Goal: Transaction & Acquisition: Purchase product/service

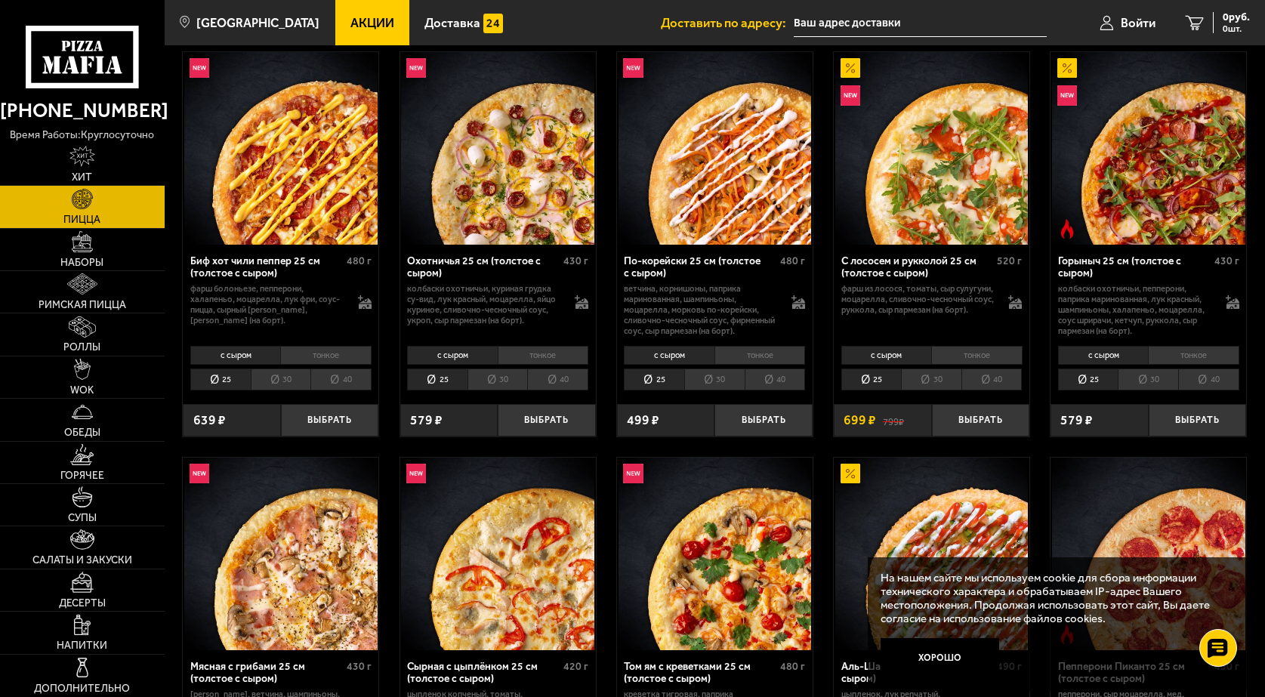
scroll to position [76, 0]
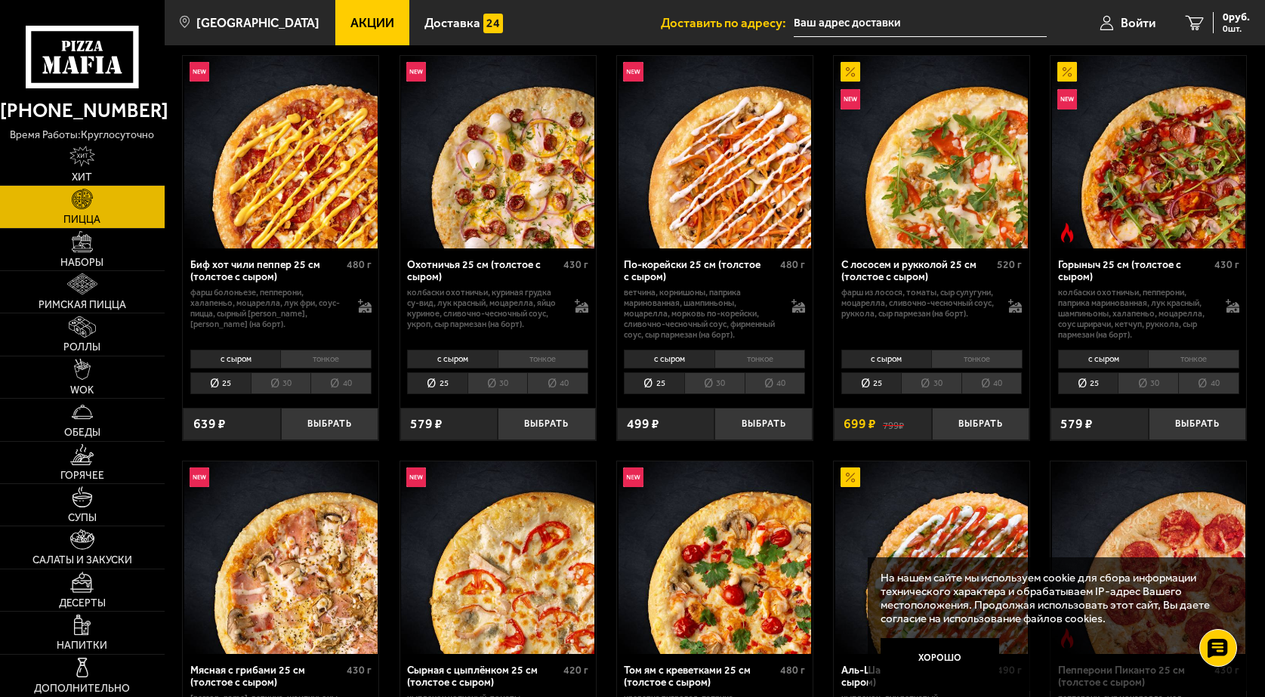
click at [973, 660] on button "Хорошо" at bounding box center [939, 657] width 119 height 39
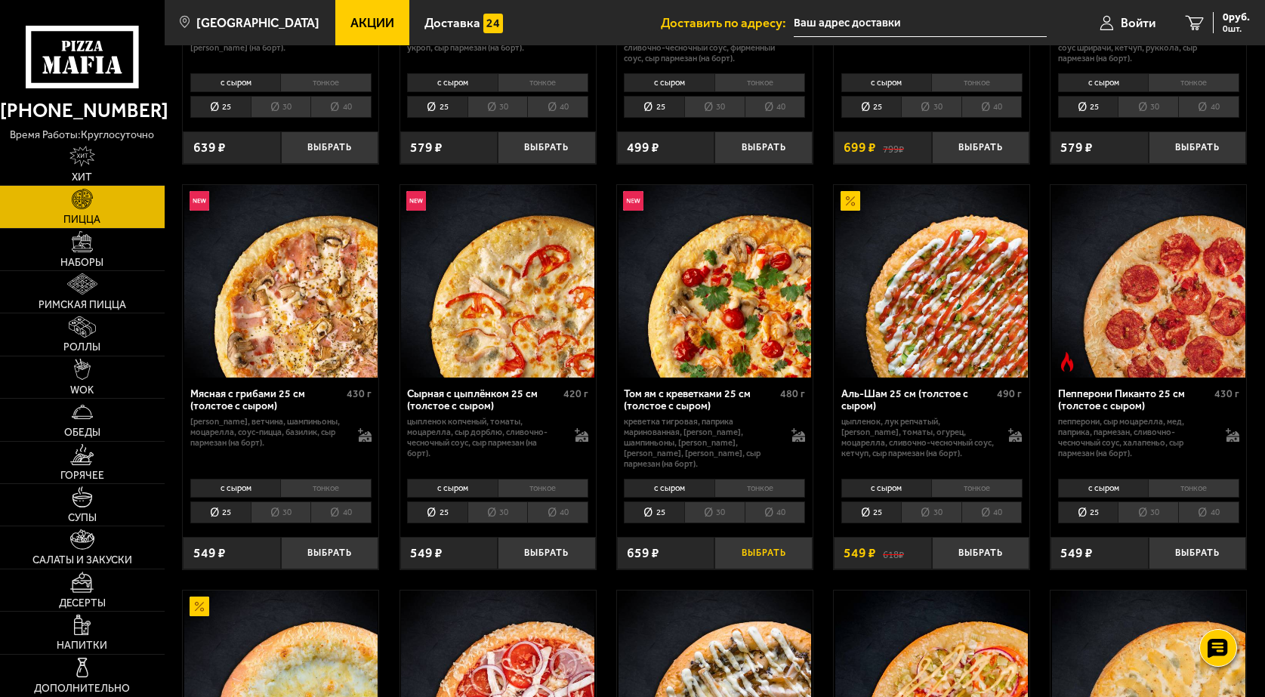
scroll to position [378, 0]
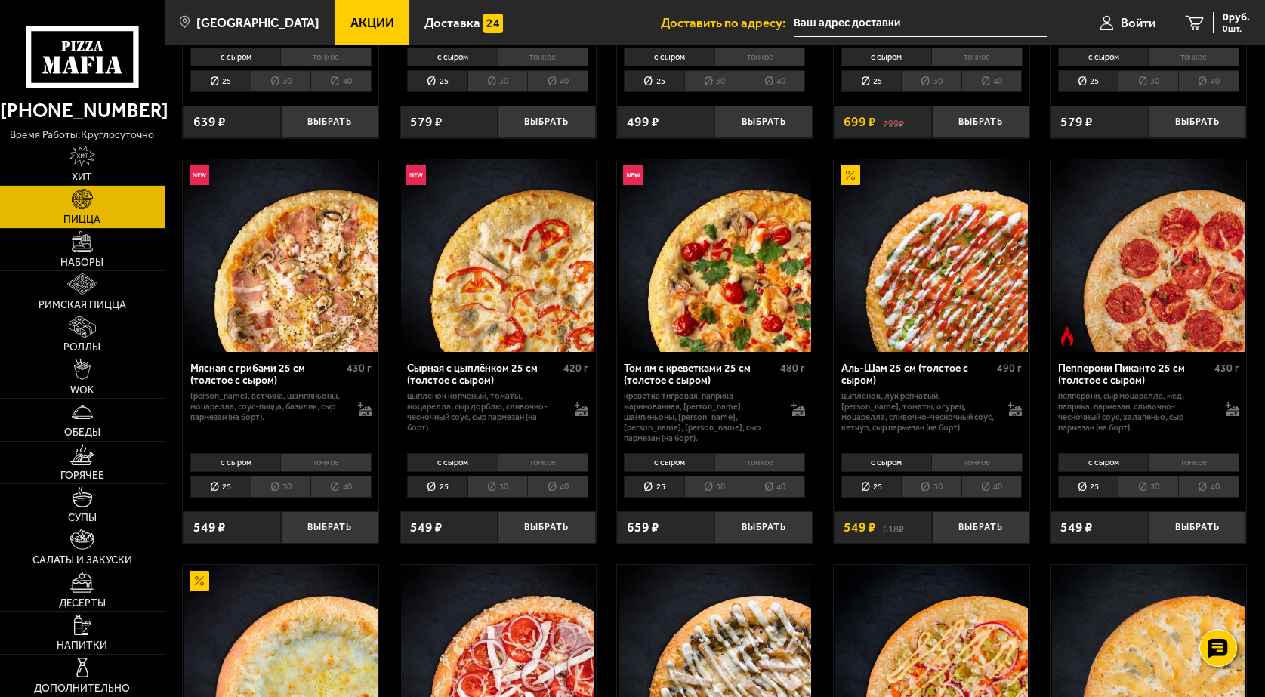
click at [1155, 472] on li "тонкое" at bounding box center [1193, 462] width 91 height 19
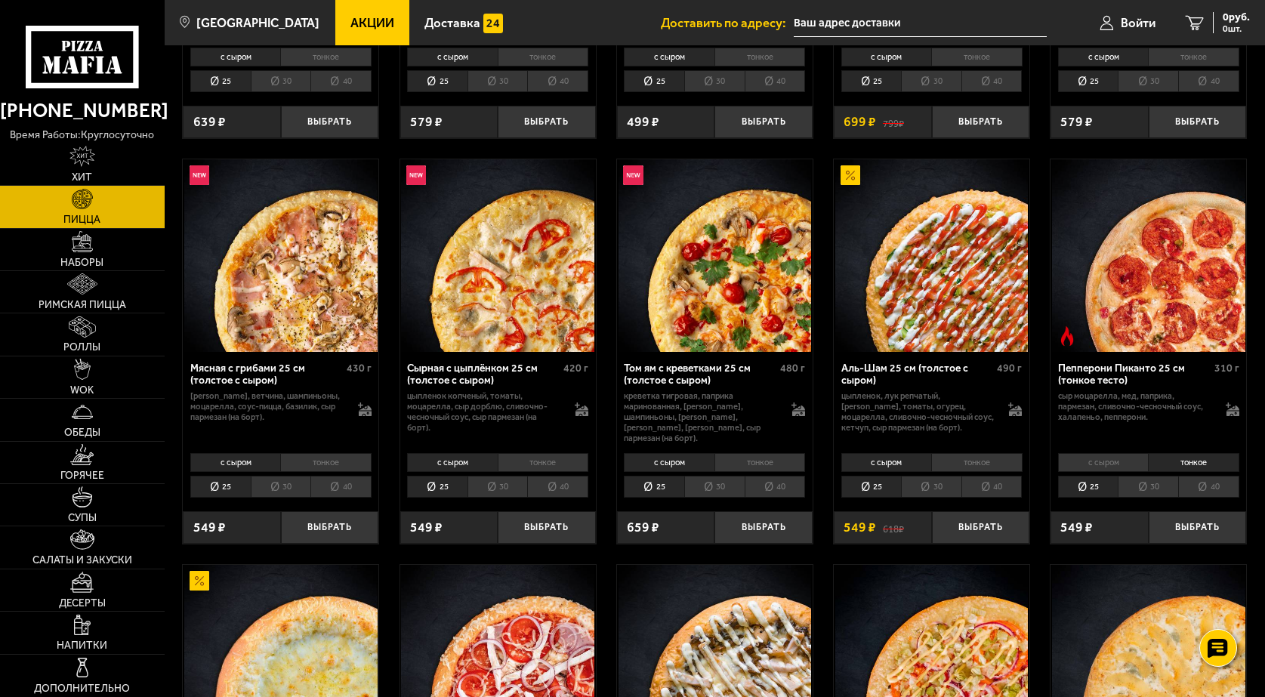
click at [1135, 498] on li "30" at bounding box center [1148, 487] width 60 height 22
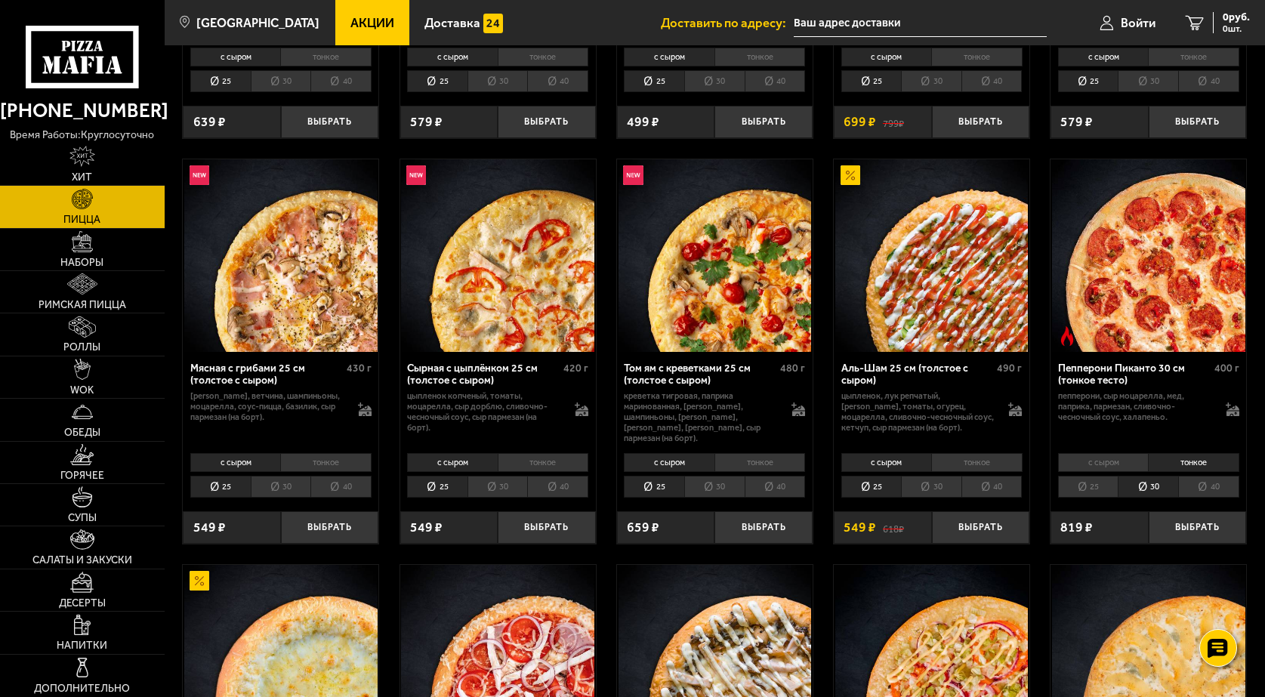
click at [1113, 491] on li "25" at bounding box center [1088, 487] width 60 height 22
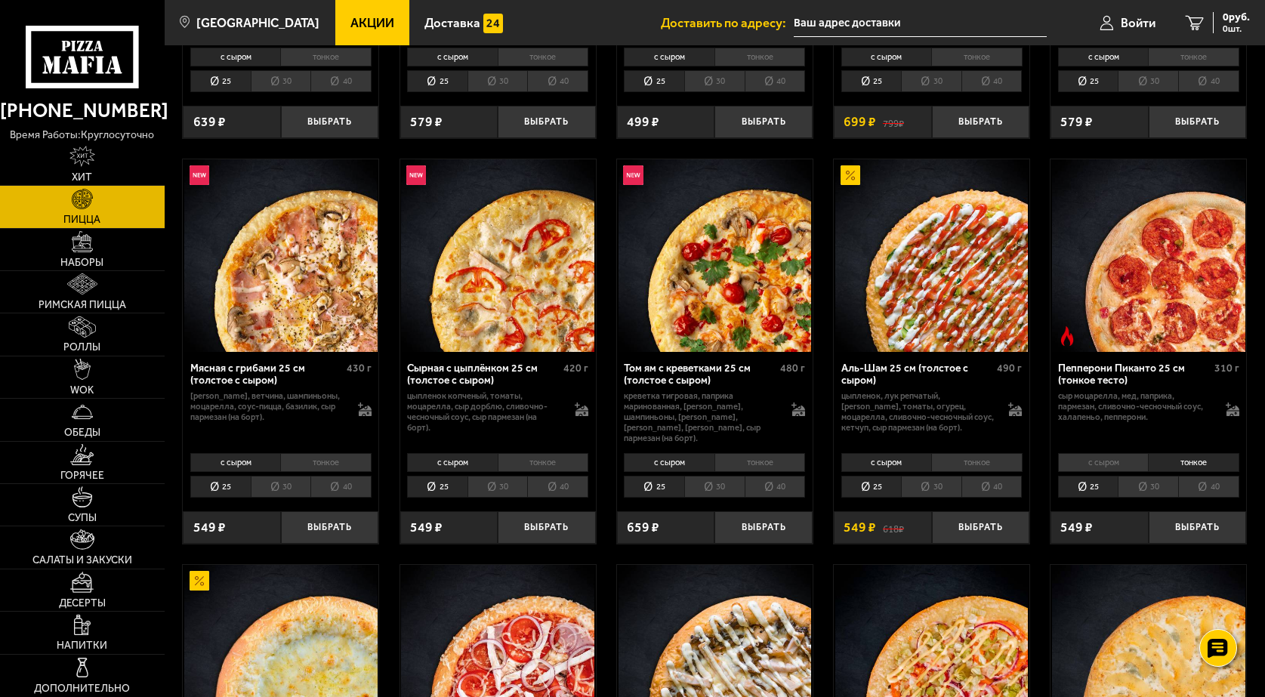
click at [1163, 498] on li "30" at bounding box center [1148, 487] width 60 height 22
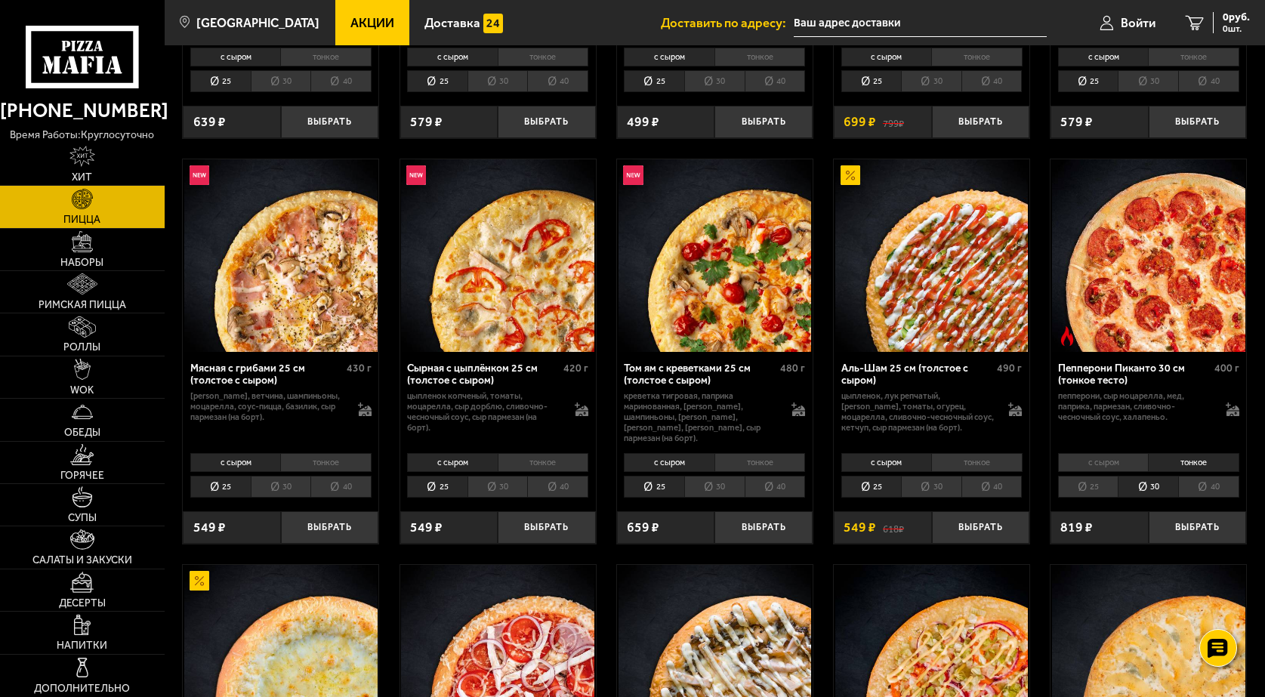
click at [1109, 472] on li "с сыром" at bounding box center [1103, 462] width 90 height 19
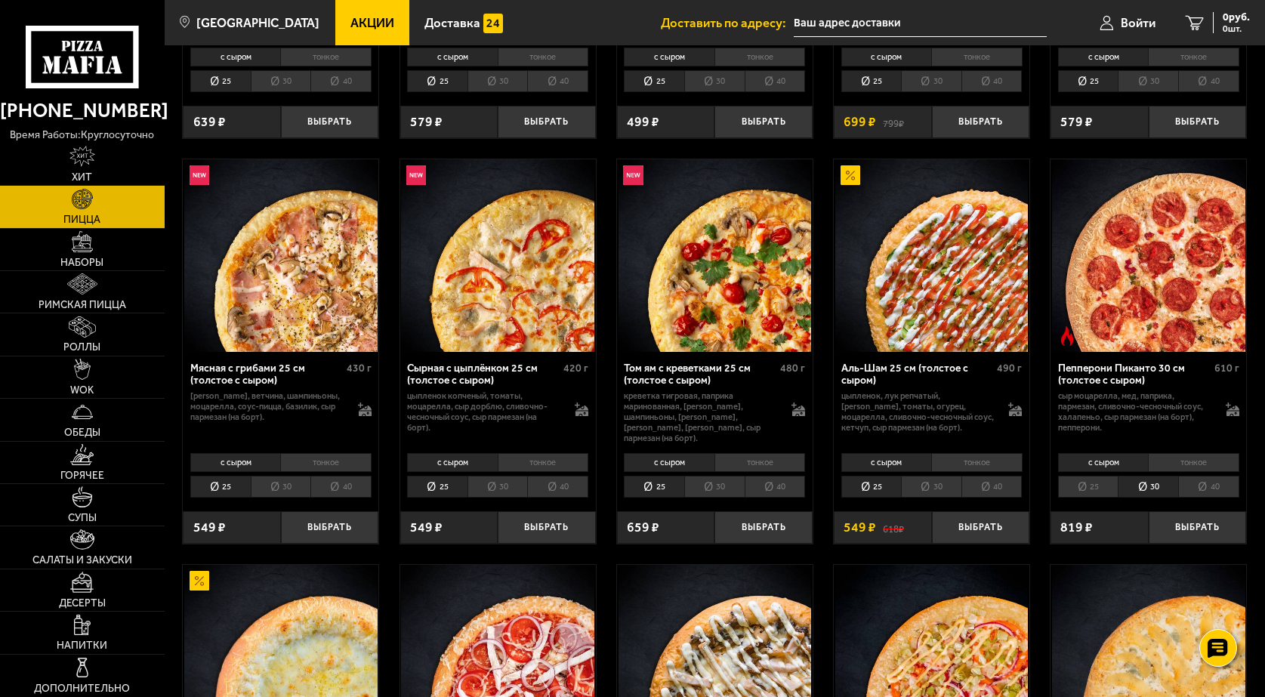
click at [1173, 471] on li "тонкое" at bounding box center [1193, 462] width 91 height 19
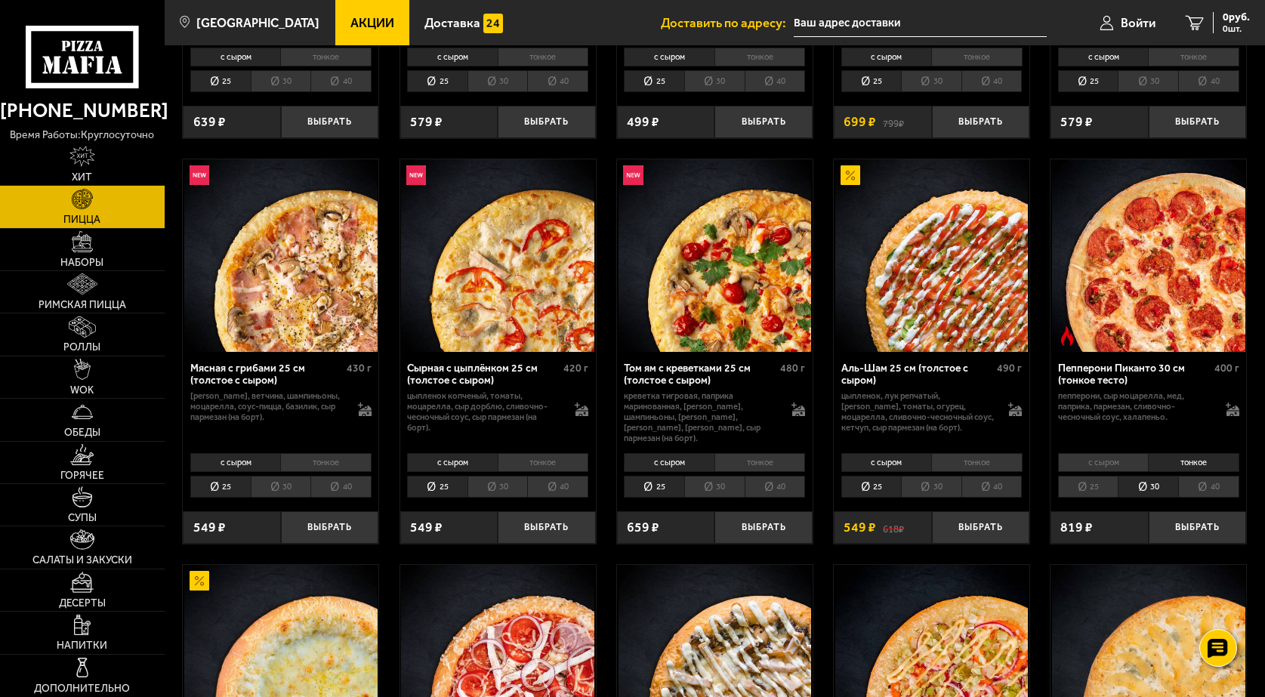
click at [1140, 468] on li "с сыром" at bounding box center [1103, 462] width 90 height 19
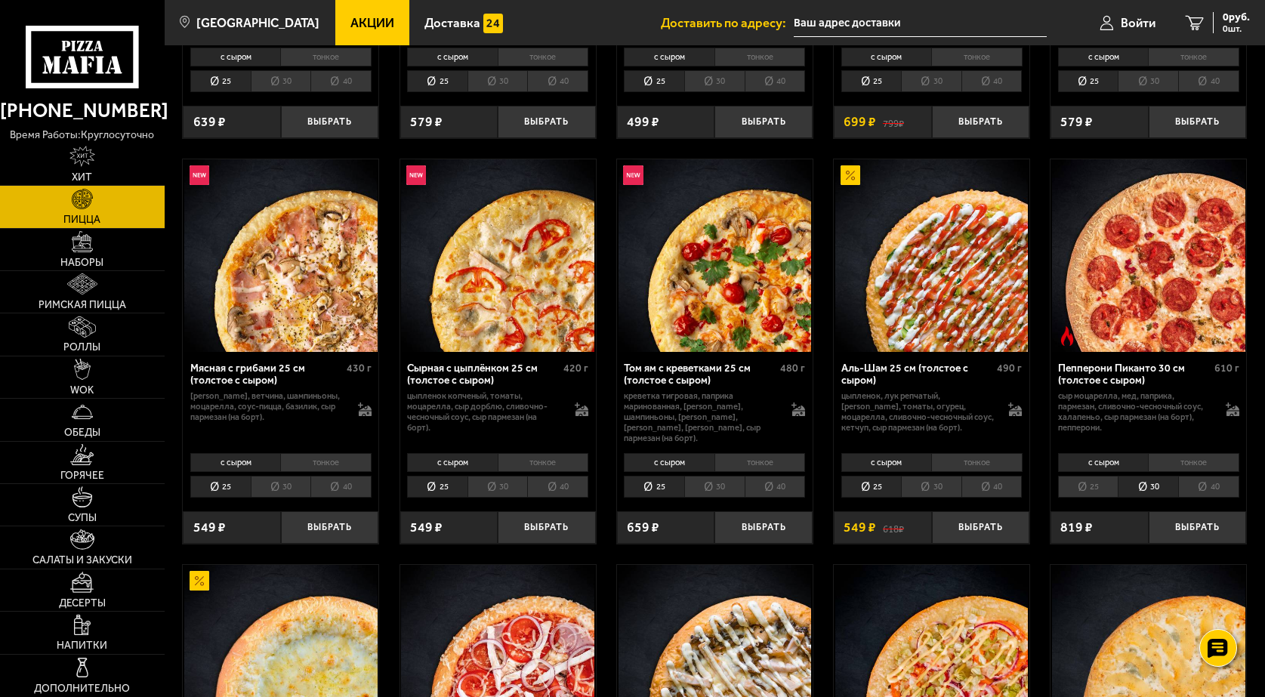
click at [1163, 472] on li "тонкое" at bounding box center [1193, 462] width 91 height 19
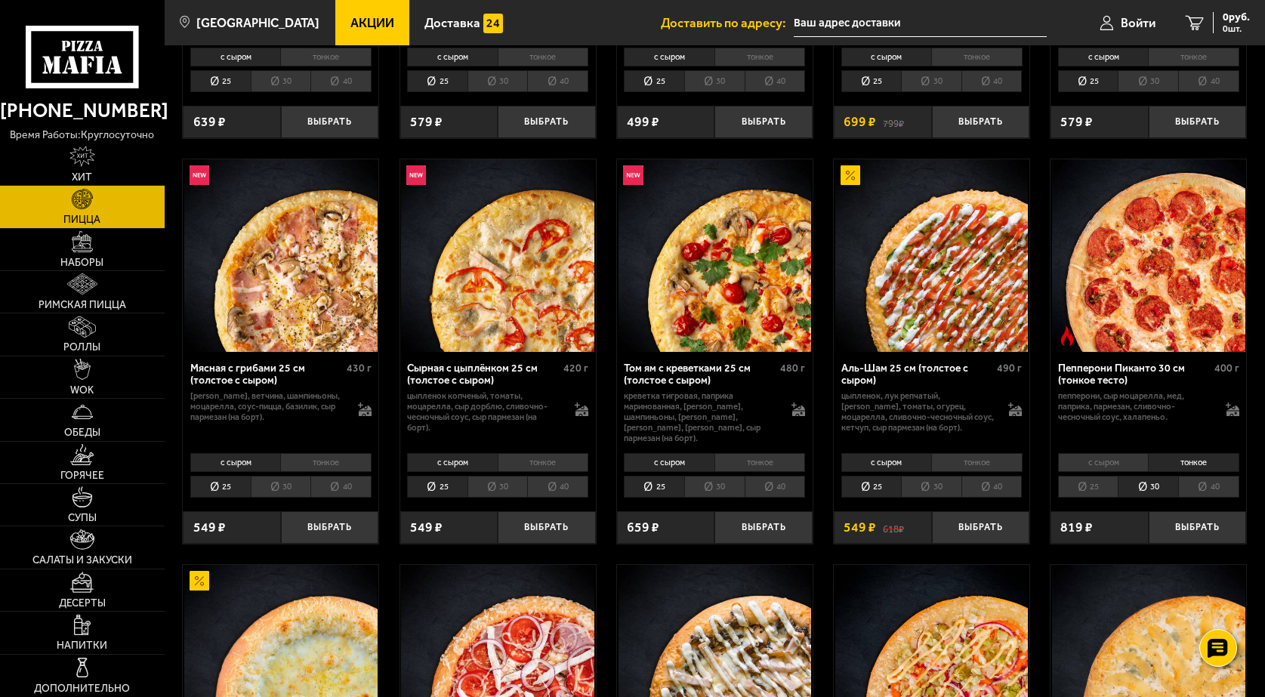
click at [1142, 468] on li "с сыром" at bounding box center [1103, 462] width 90 height 19
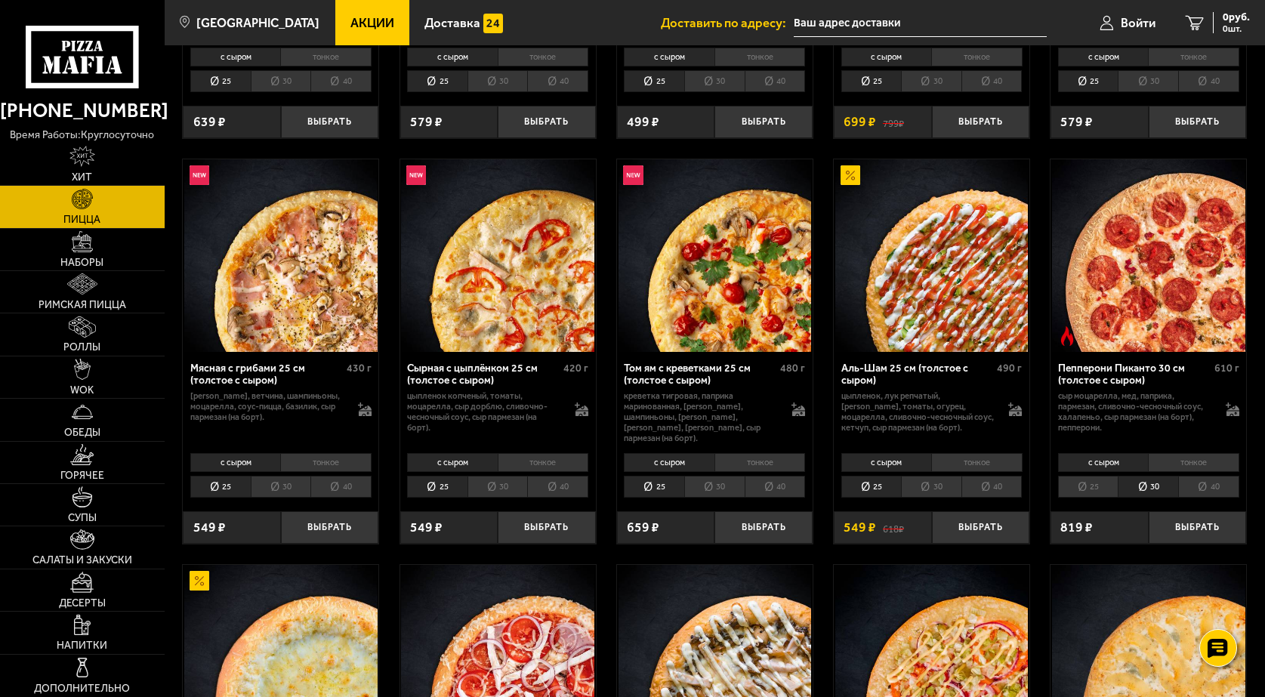
click at [1159, 471] on li "тонкое" at bounding box center [1193, 462] width 91 height 19
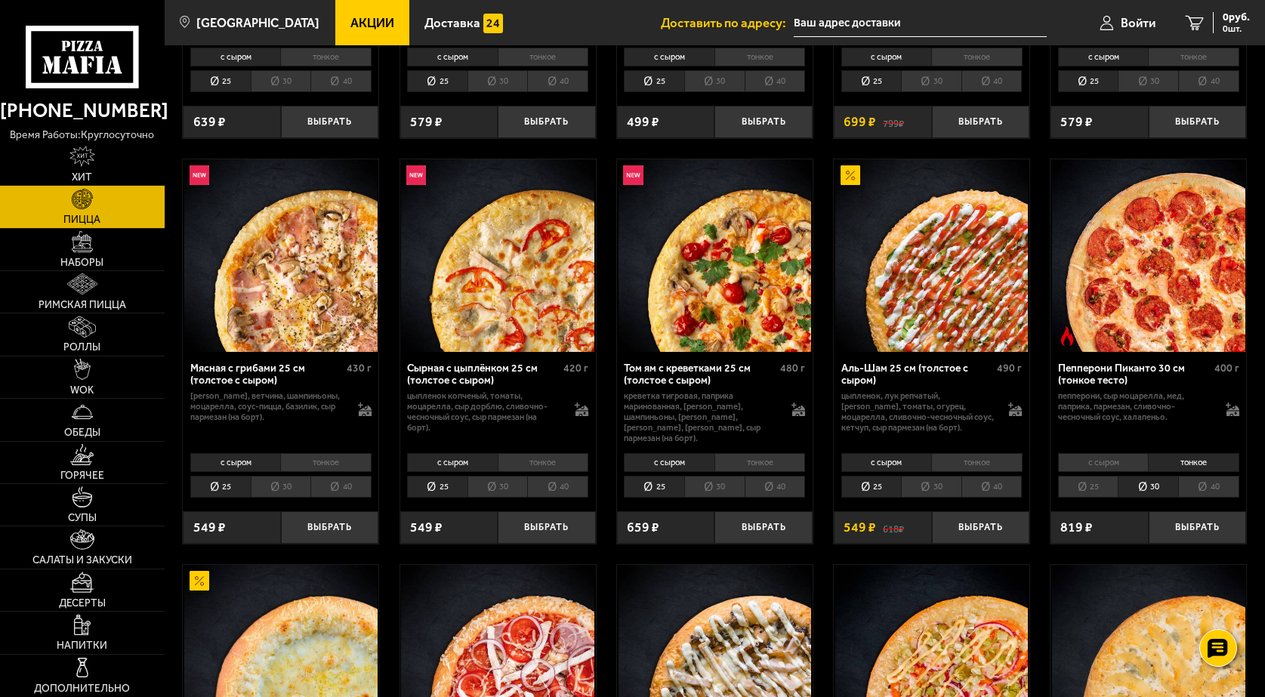
click at [1132, 465] on div "с сыром тонкое 25 30 40 Топпинги" at bounding box center [1148, 475] width 196 height 53
click at [1125, 472] on li "с сыром" at bounding box center [1103, 462] width 90 height 19
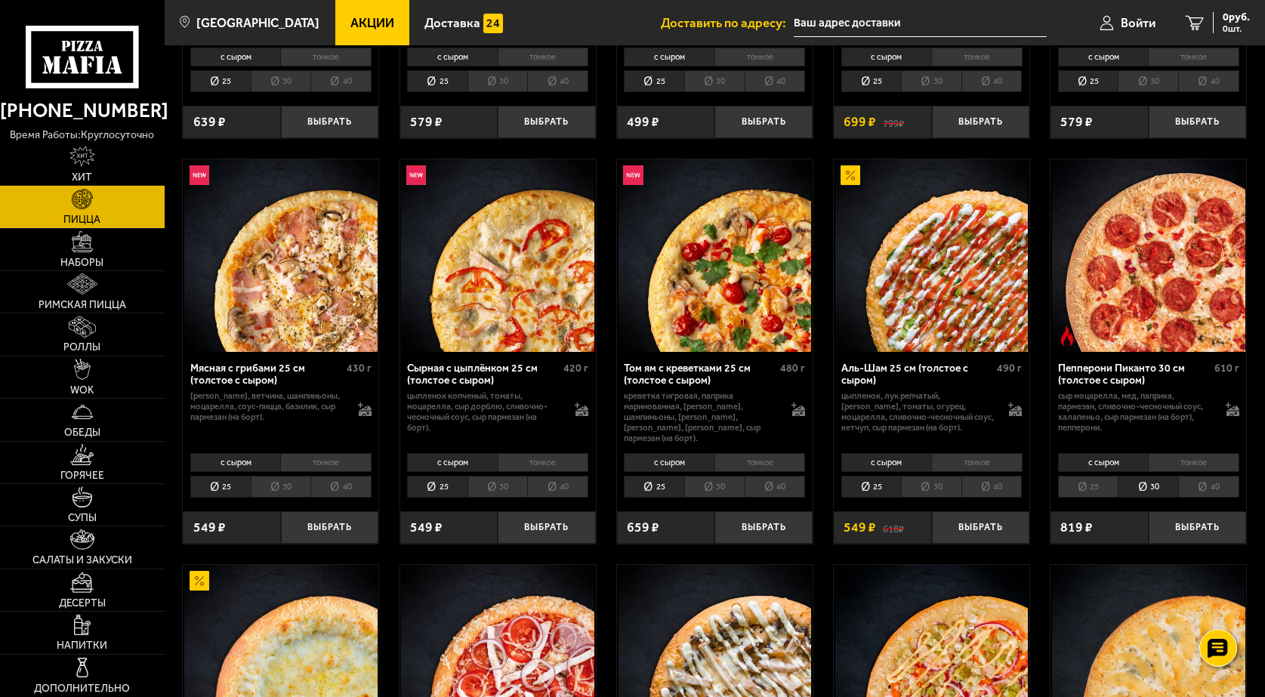
click at [1179, 472] on li "тонкое" at bounding box center [1193, 462] width 91 height 19
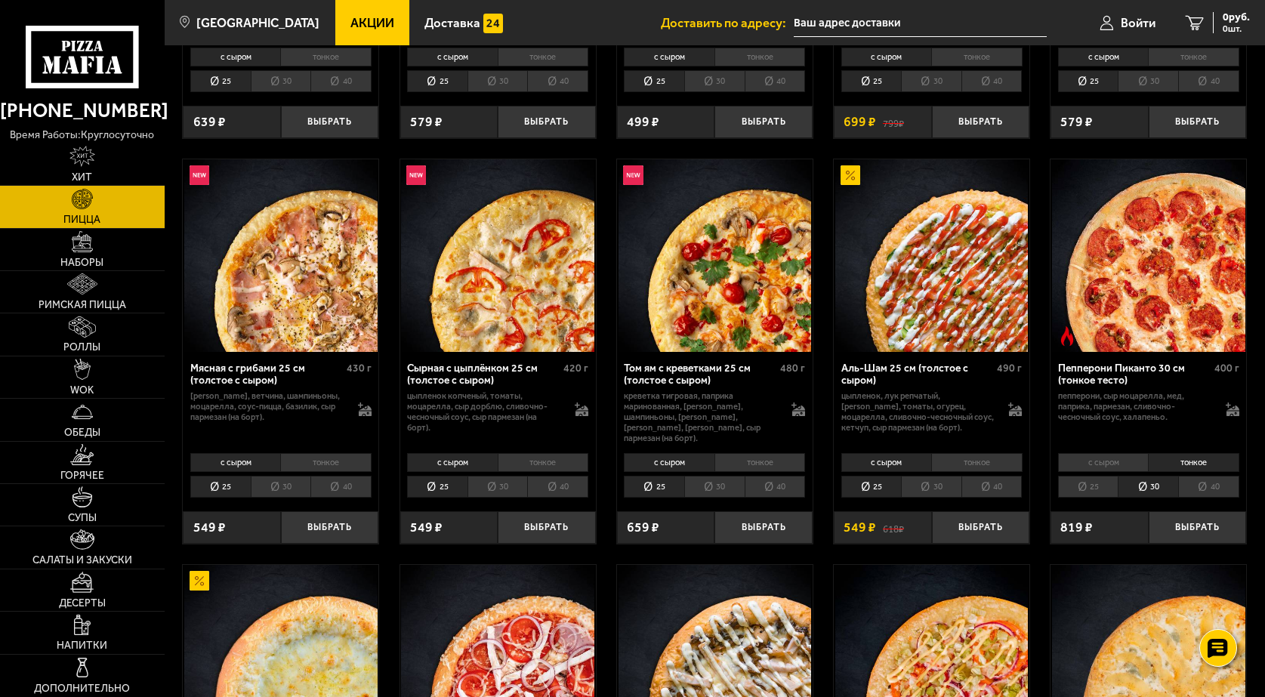
click at [1088, 472] on li "с сыром" at bounding box center [1103, 462] width 90 height 19
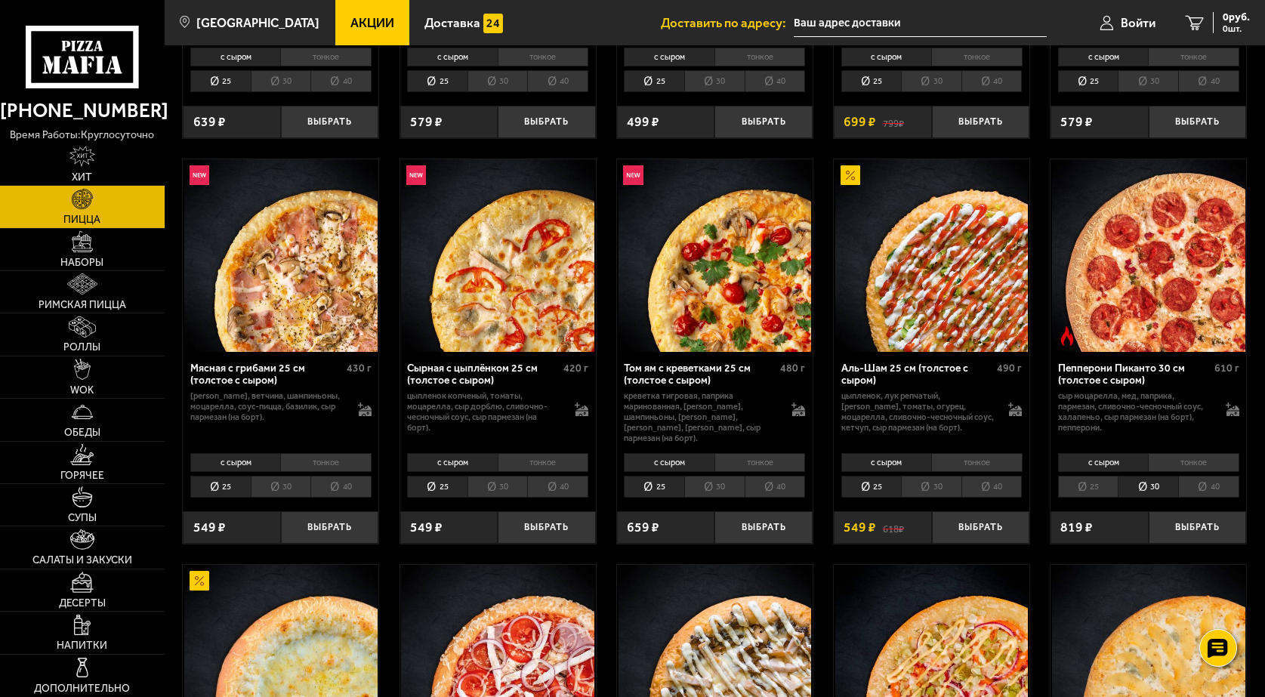
click at [1173, 464] on div "с сыром тонкое 25 30 40 Топпинги" at bounding box center [1148, 475] width 196 height 53
click at [1161, 470] on li "тонкое" at bounding box center [1193, 462] width 91 height 19
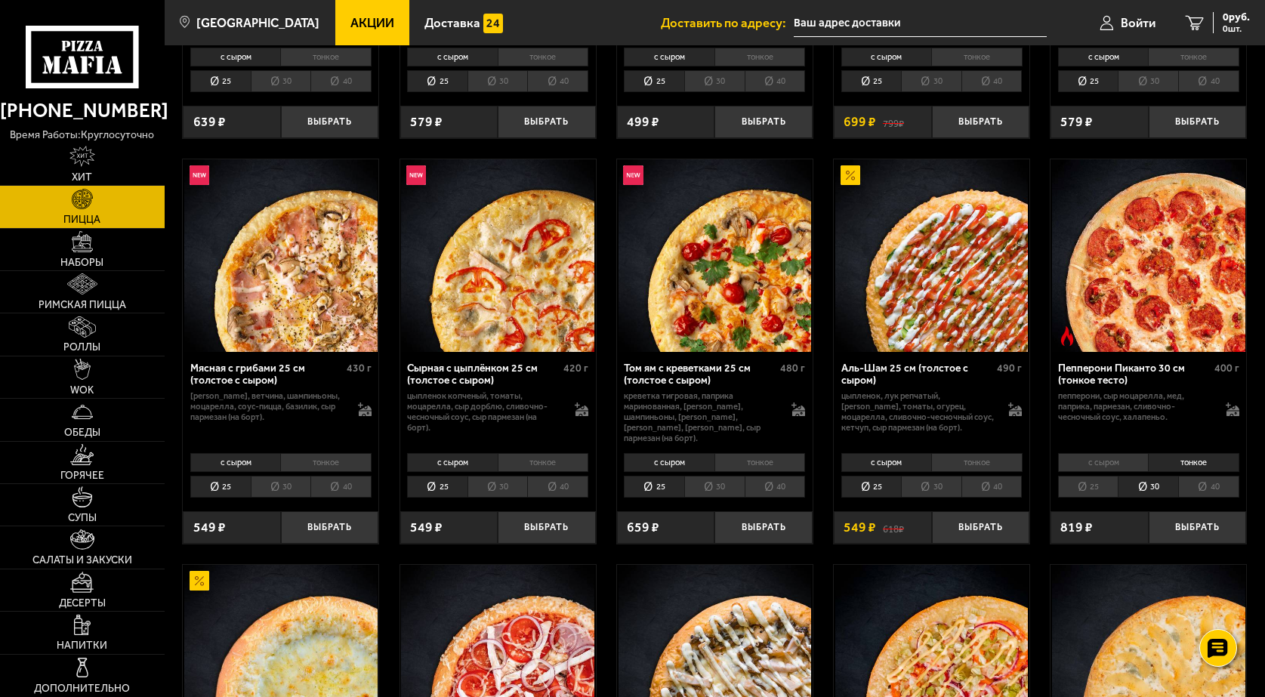
click at [1109, 472] on li "с сыром" at bounding box center [1103, 462] width 90 height 19
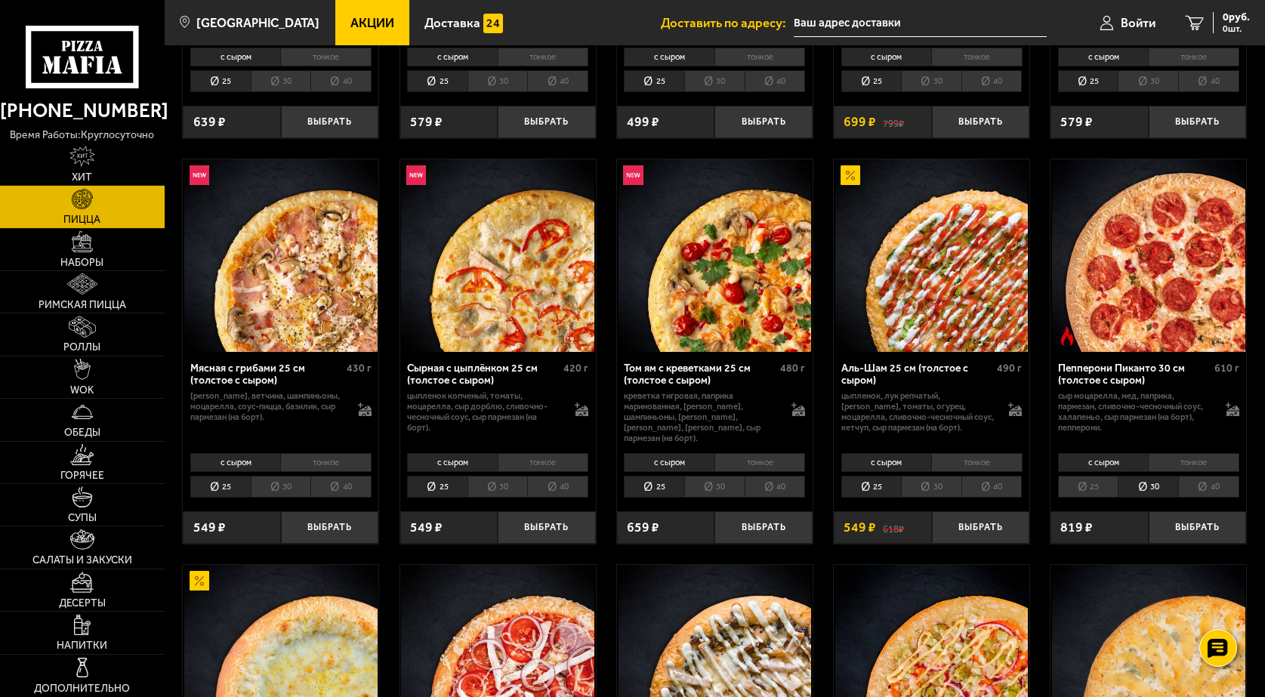
click at [1189, 470] on li "тонкое" at bounding box center [1193, 462] width 91 height 19
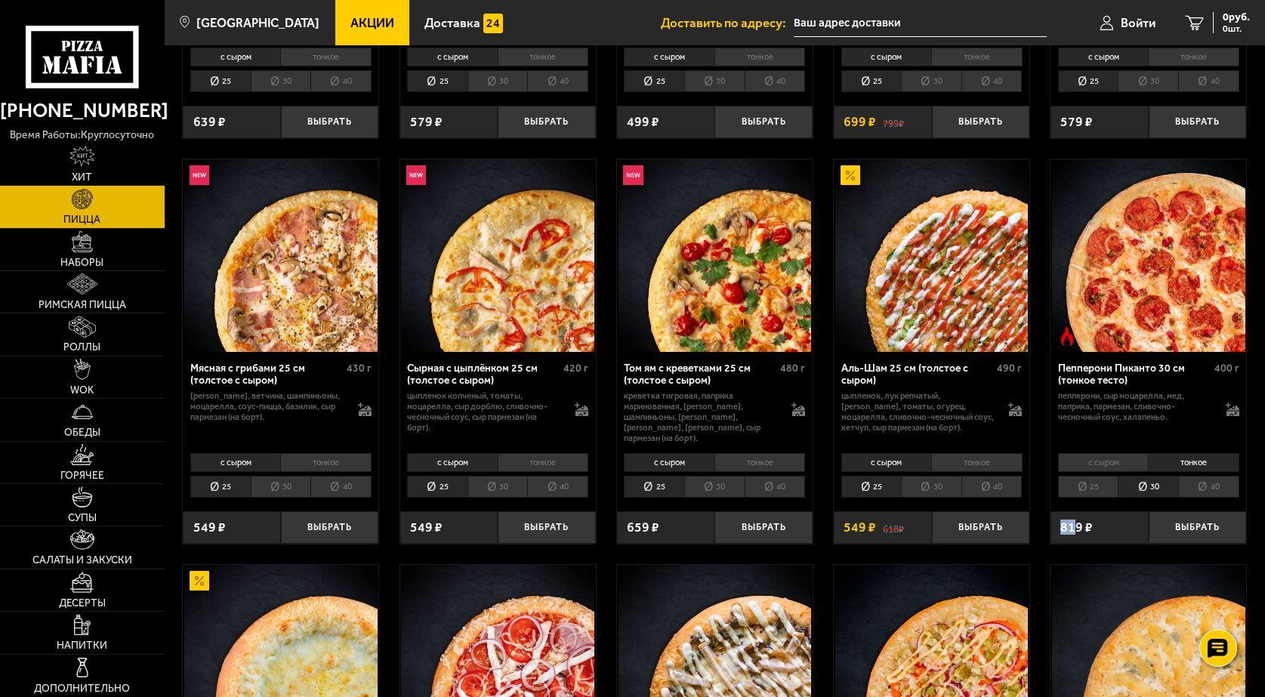
drag, startPoint x: 1062, startPoint y: 538, endPoint x: 1078, endPoint y: 541, distance: 15.6
click at [1078, 534] on span "819 ₽" at bounding box center [1076, 527] width 32 height 13
